Goal: Task Accomplishment & Management: Manage account settings

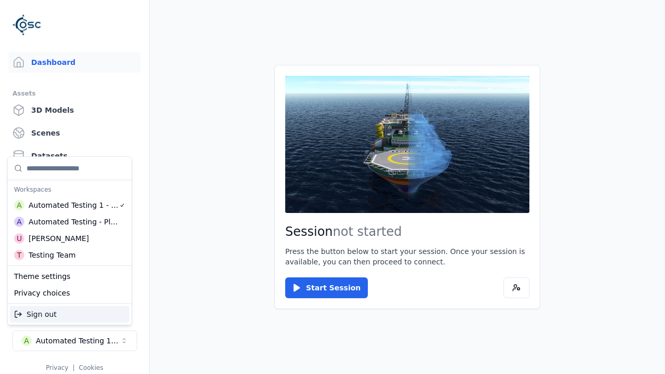
click at [70, 222] on div "Automated Testing - Playwright" at bounding box center [74, 222] width 90 height 10
click at [333, 187] on html "Support Dashboard Assets 3D Models Scenes Datasets Recordings Support Documenta…" at bounding box center [332, 187] width 665 height 374
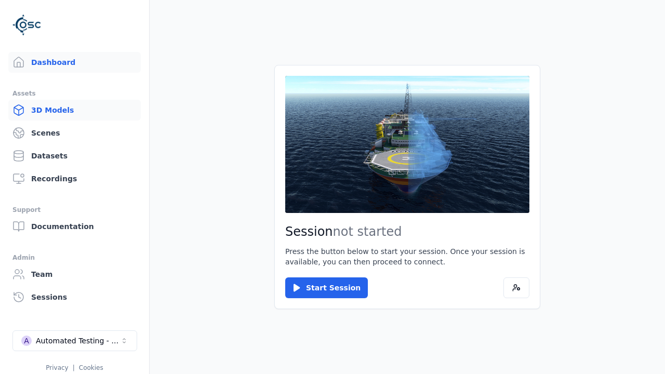
click at [74, 110] on link "3D Models" at bounding box center [74, 110] width 132 height 21
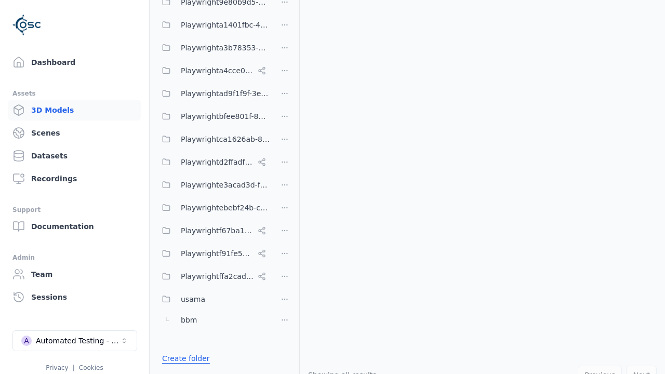
click at [183, 358] on link "Create folder" at bounding box center [186, 358] width 48 height 10
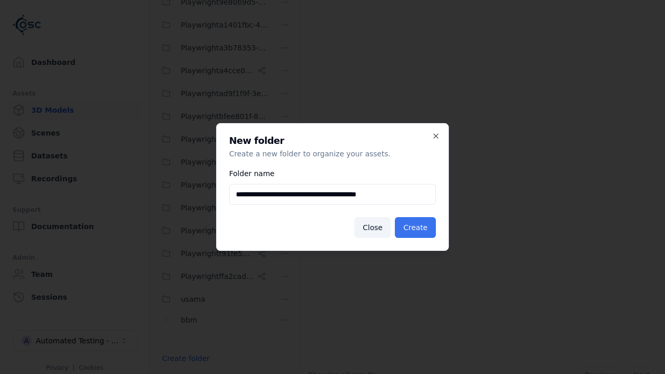
type input "**********"
click at [417, 228] on button "Create" at bounding box center [415, 227] width 41 height 21
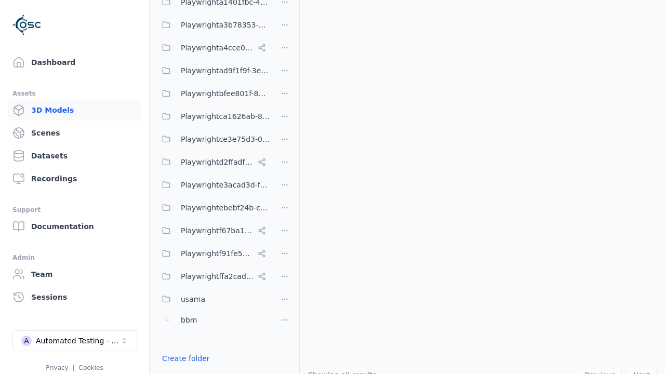
click at [182, 368] on button "Done editing" at bounding box center [185, 377] width 59 height 19
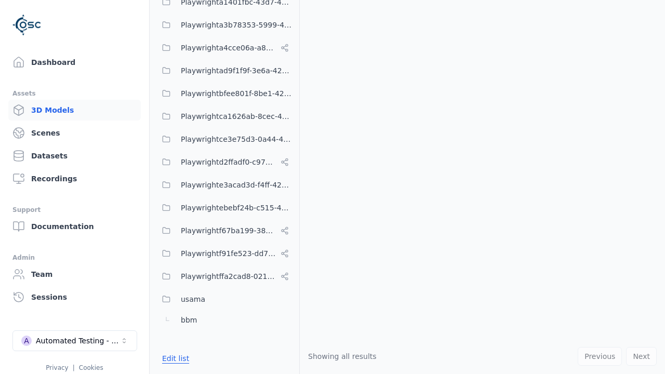
scroll to position [478, 0]
click at [174, 358] on button "Edit list" at bounding box center [175, 358] width 39 height 19
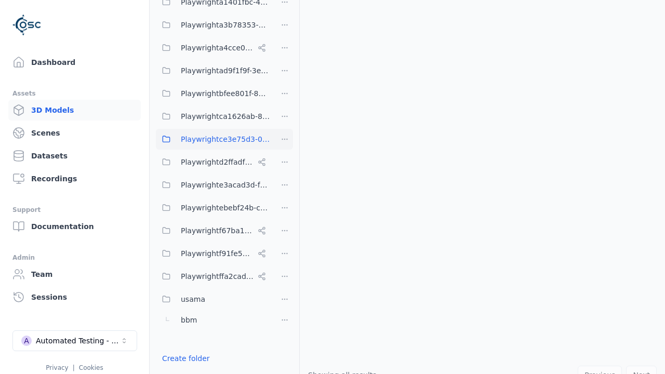
click at [285, 139] on html "Support Dashboard Assets 3D Models Scenes Datasets Recordings Support Documenta…" at bounding box center [332, 187] width 665 height 374
click at [284, 177] on div "Rename" at bounding box center [288, 177] width 70 height 17
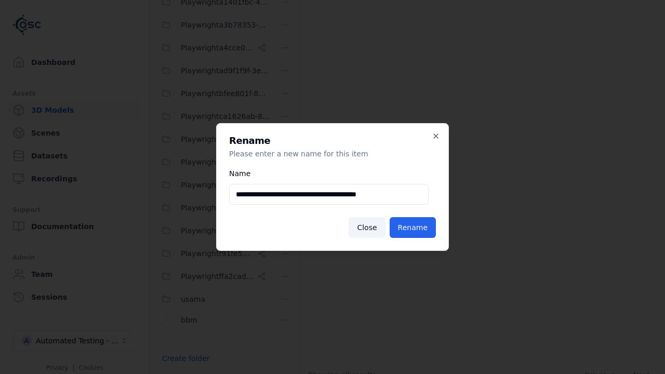
click at [329, 194] on input "**********" at bounding box center [329, 194] width 200 height 21
type input "**********"
click at [414, 228] on button "Rename" at bounding box center [413, 227] width 46 height 21
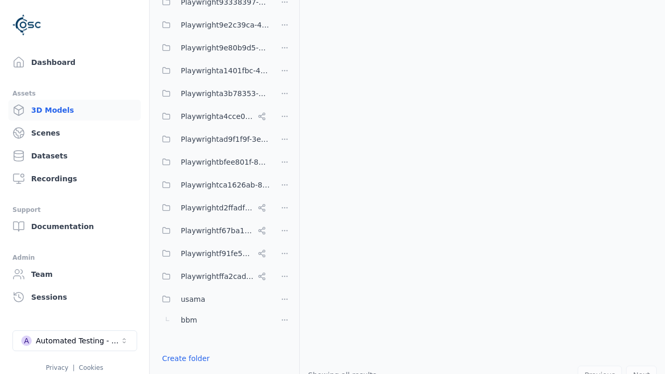
click at [182, 368] on button "Done editing" at bounding box center [185, 377] width 59 height 19
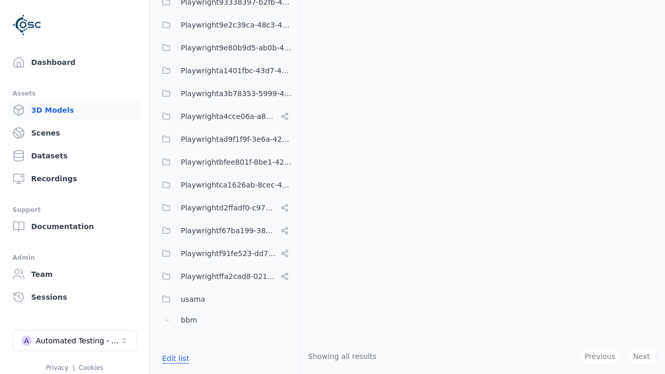
click at [174, 358] on button "Edit list" at bounding box center [175, 358] width 39 height 19
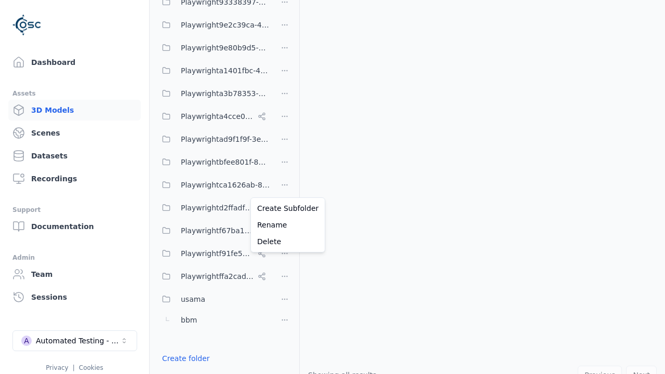
click at [285, 187] on html "Support Dashboard Assets 3D Models Scenes Datasets Recordings Support Documenta…" at bounding box center [332, 187] width 665 height 374
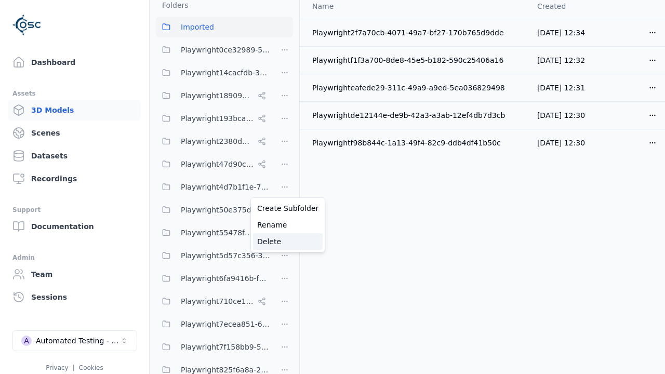
click at [284, 242] on div "Delete" at bounding box center [288, 241] width 70 height 17
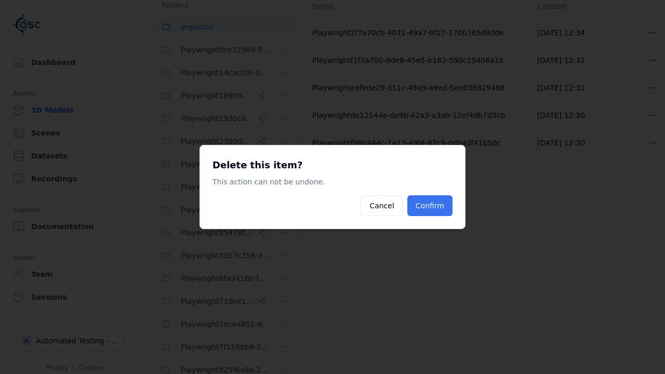
click at [431, 206] on button "Confirm" at bounding box center [429, 205] width 45 height 21
